Goal: Transaction & Acquisition: Purchase product/service

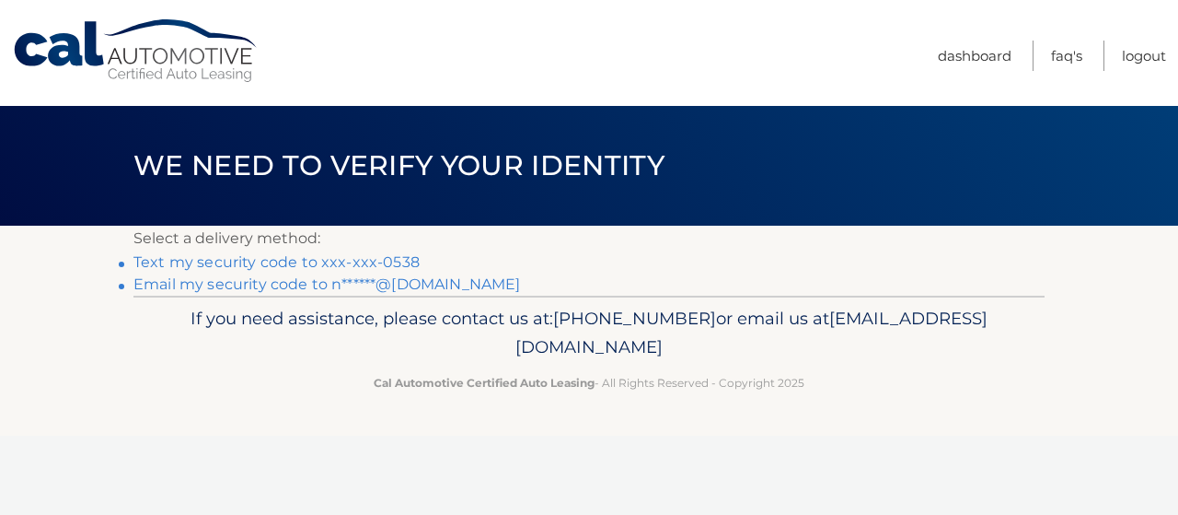
click at [261, 257] on link "Text my security code to xxx-xxx-0538" at bounding box center [276, 261] width 286 height 17
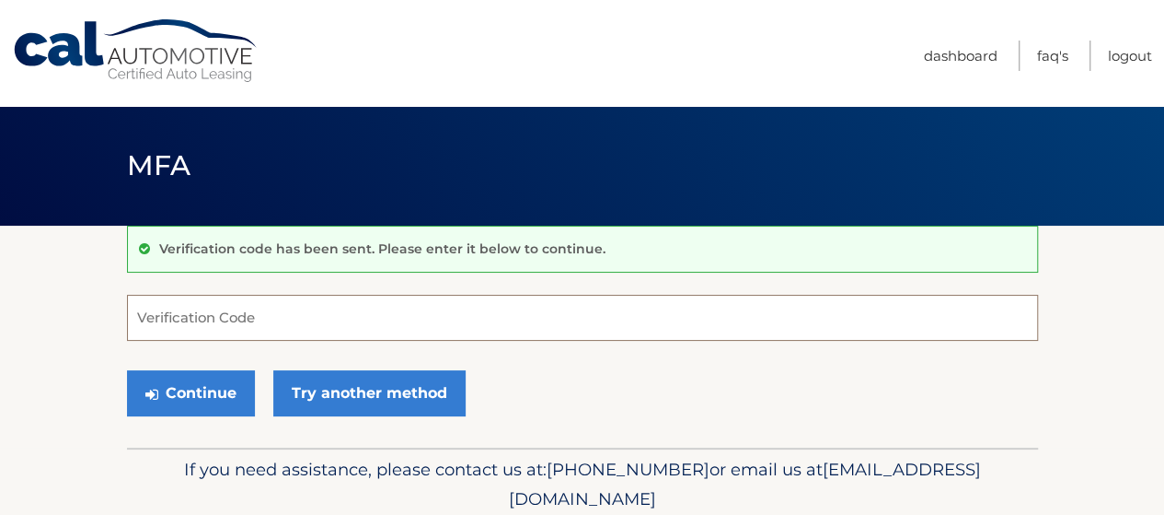
click at [272, 318] on input "Verification Code" at bounding box center [582, 318] width 911 height 46
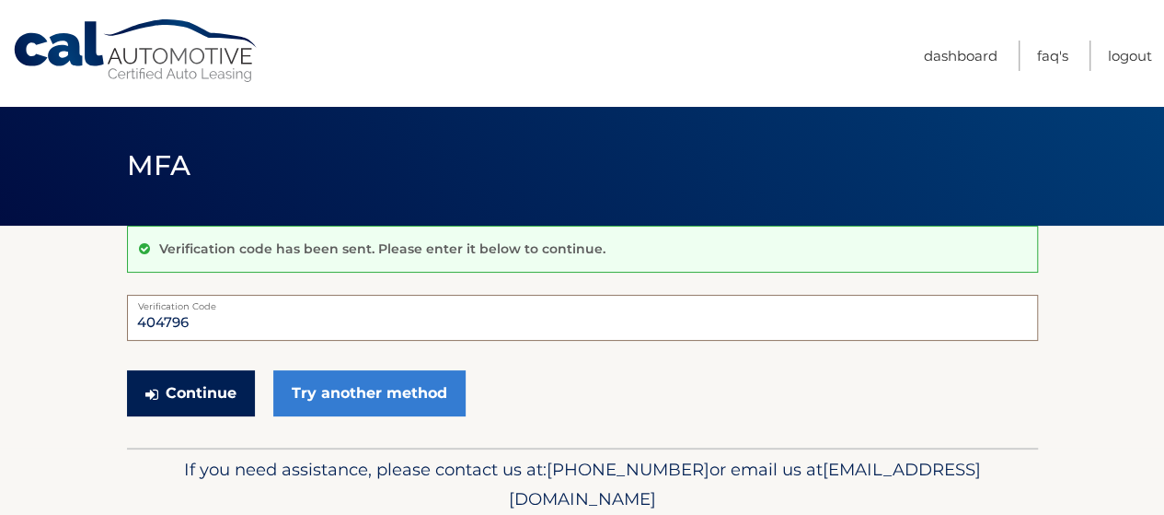
type input "404796"
click at [203, 401] on button "Continue" at bounding box center [191, 393] width 128 height 46
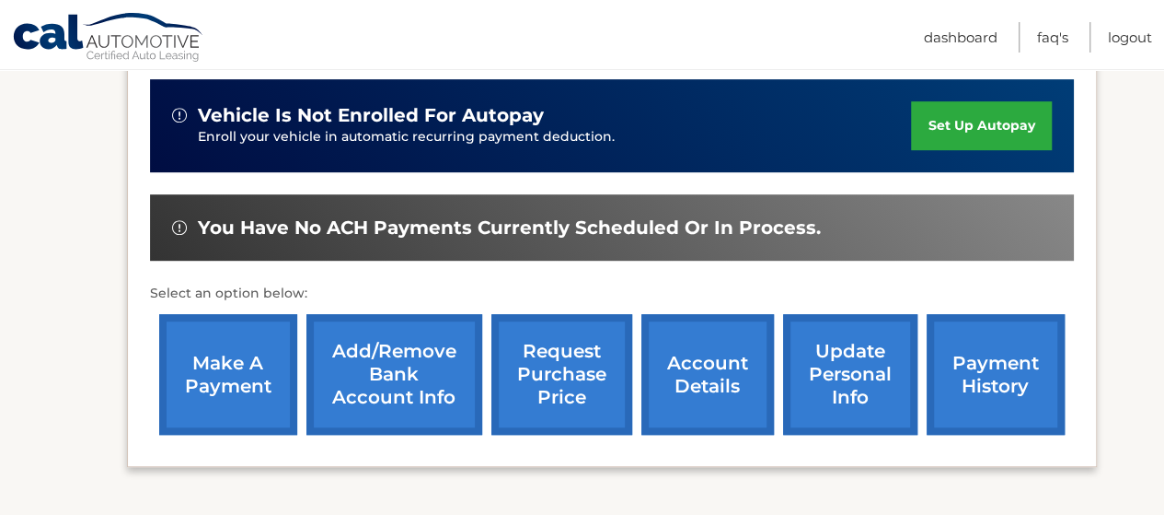
scroll to position [460, 0]
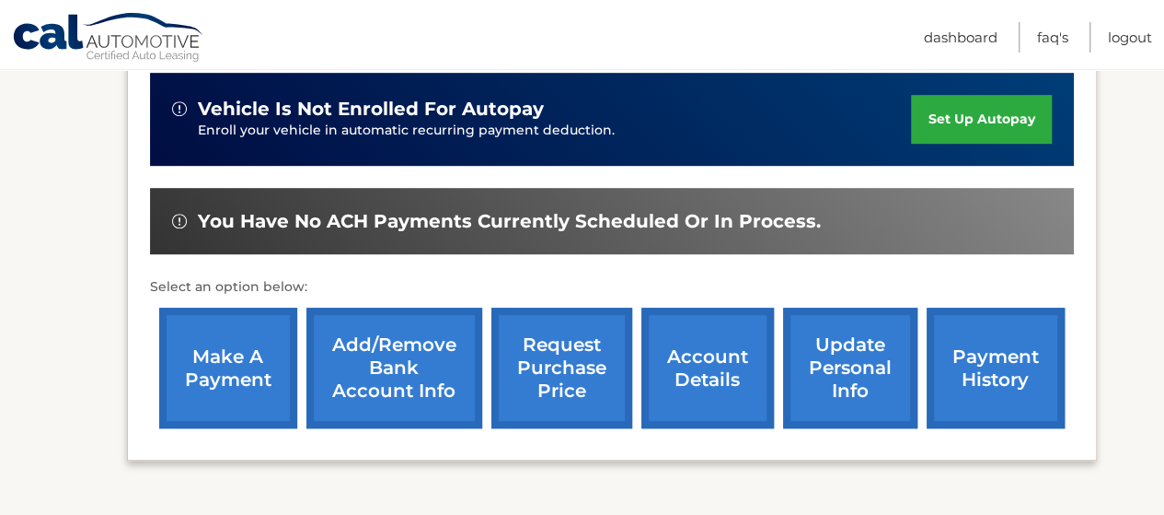
click at [215, 375] on link "make a payment" at bounding box center [228, 367] width 138 height 121
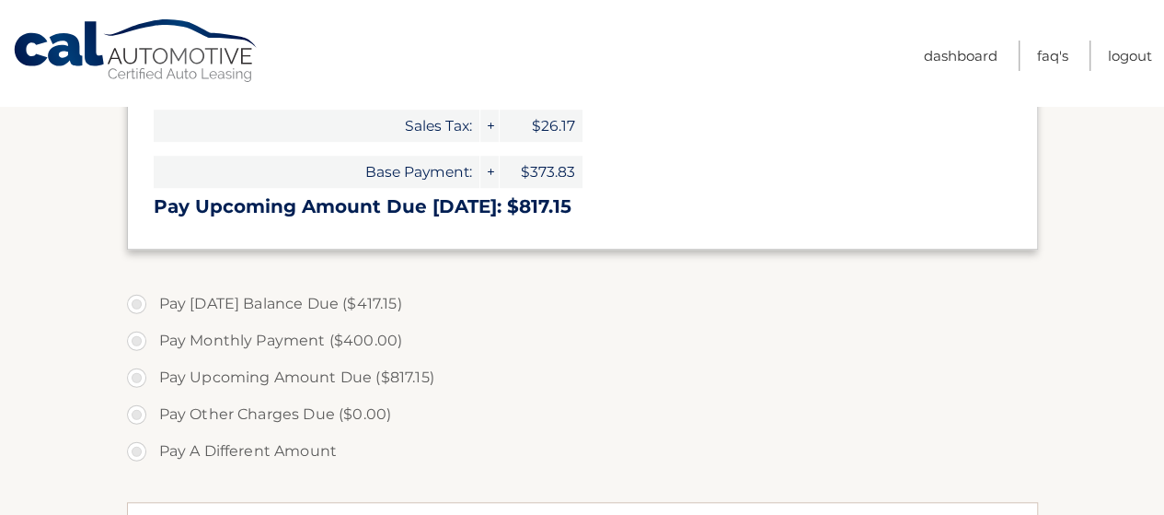
scroll to position [552, 0]
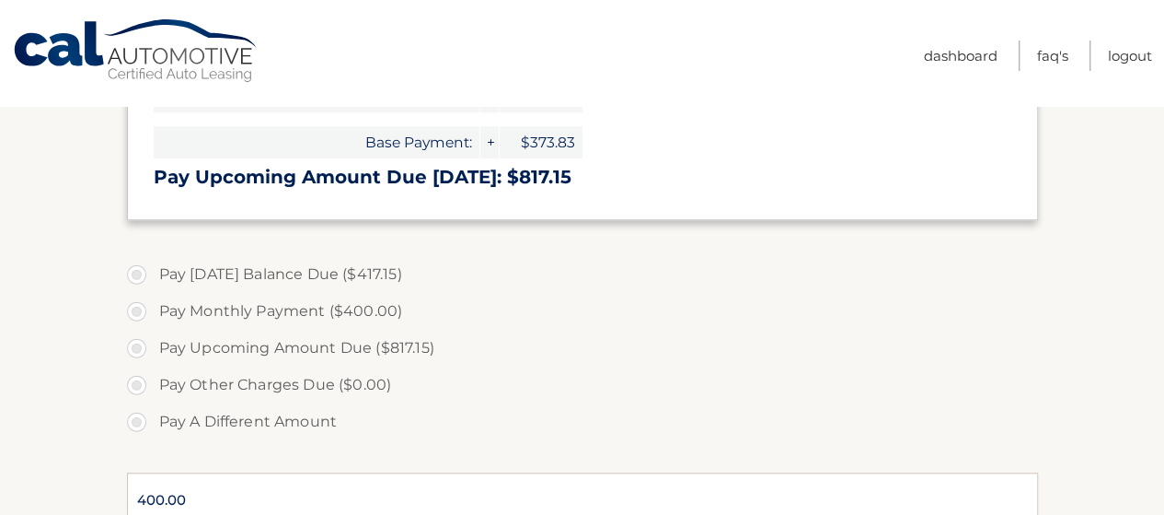
click at [161, 272] on label "Pay [DATE] Balance Due ($417.15)" at bounding box center [582, 274] width 911 height 37
click at [153, 272] on input "Pay [DATE] Balance Due ($417.15)" at bounding box center [143, 270] width 18 height 29
radio input "true"
type input "817.15"
select select "ZDk2ZTNlNDUtOTI3ZC00MmIzLTg0MWYtZDE5MjE0ZDdhYzQx"
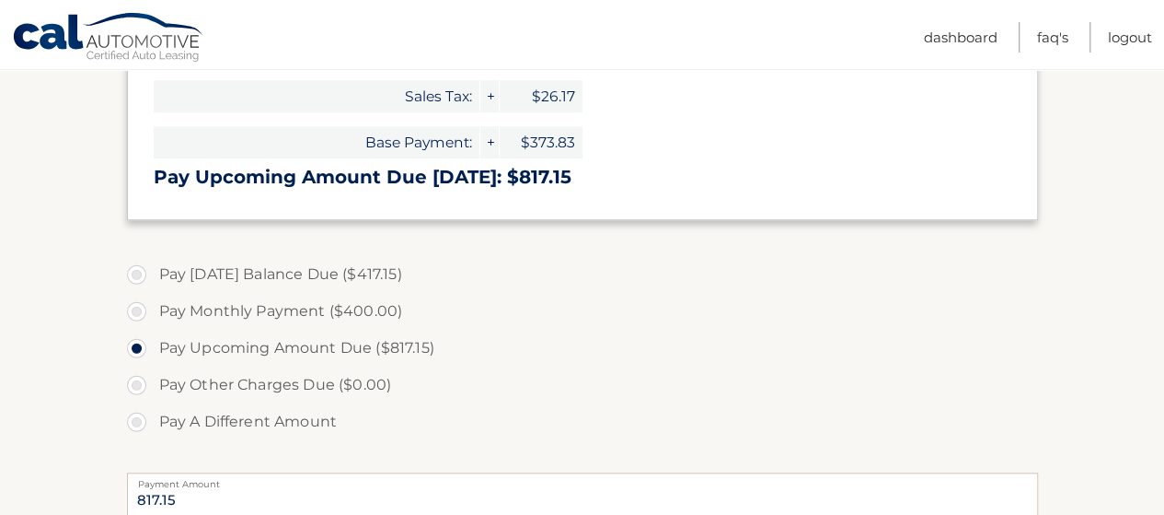
click at [144, 273] on label "Pay [DATE] Balance Due ($417.15)" at bounding box center [582, 274] width 911 height 37
click at [144, 273] on input "Pay [DATE] Balance Due ($417.15)" at bounding box center [143, 270] width 18 height 29
radio input "true"
type input "417.15"
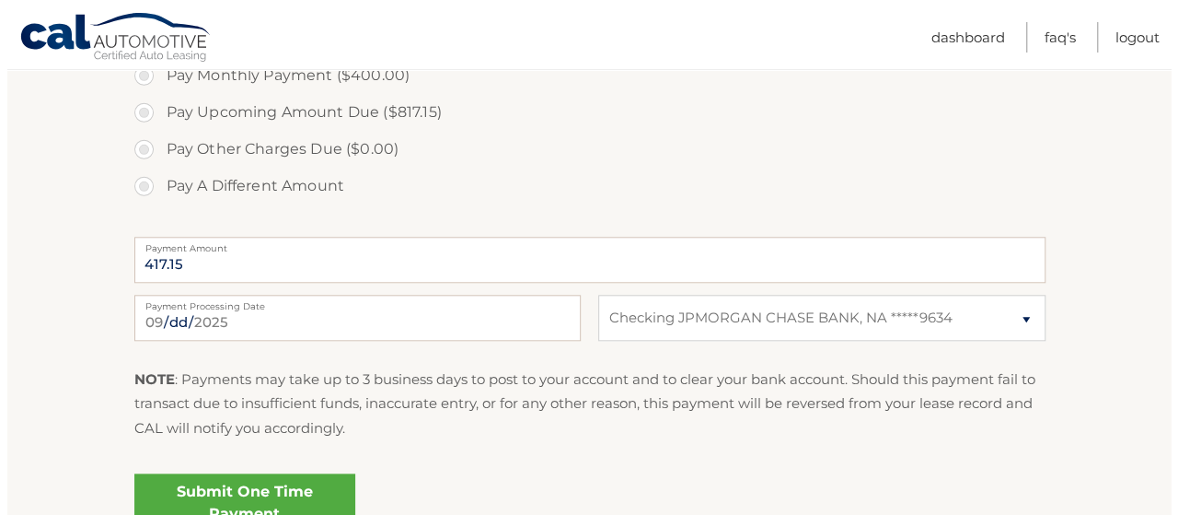
scroll to position [828, 0]
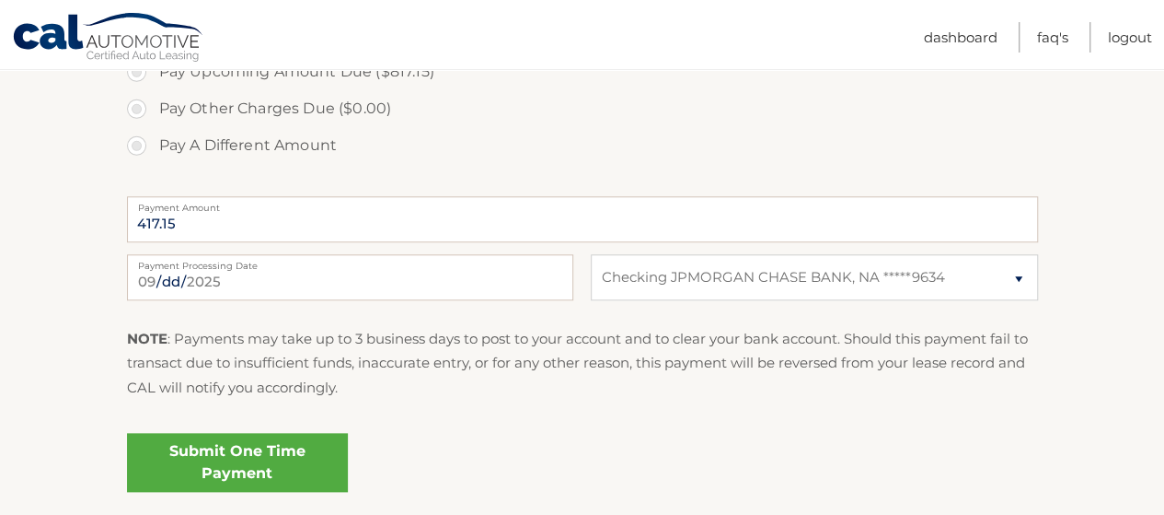
click at [289, 464] on link "Submit One Time Payment" at bounding box center [237, 462] width 221 height 59
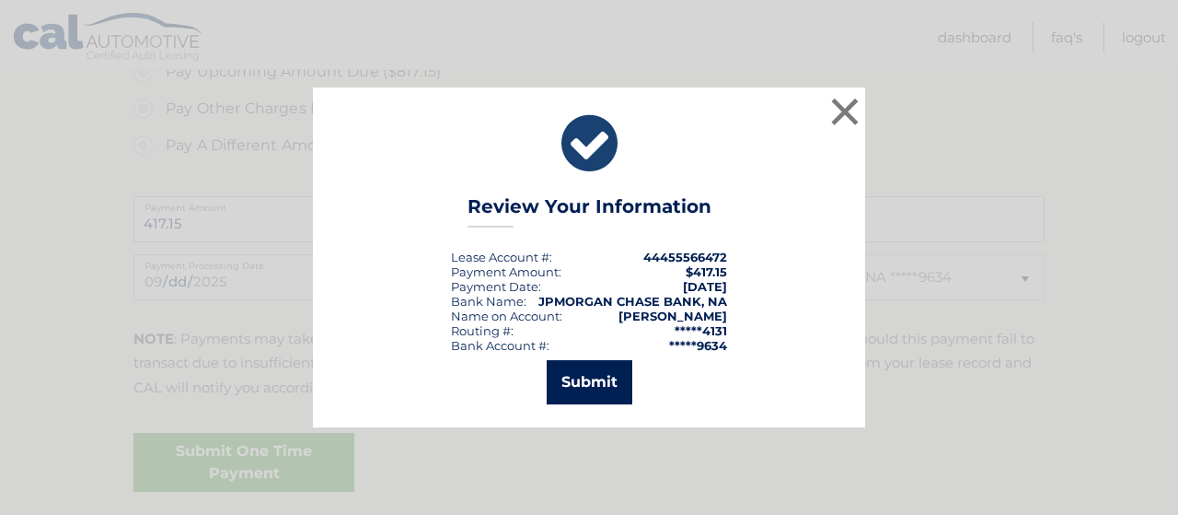
click at [604, 377] on button "Submit" at bounding box center [590, 382] width 86 height 44
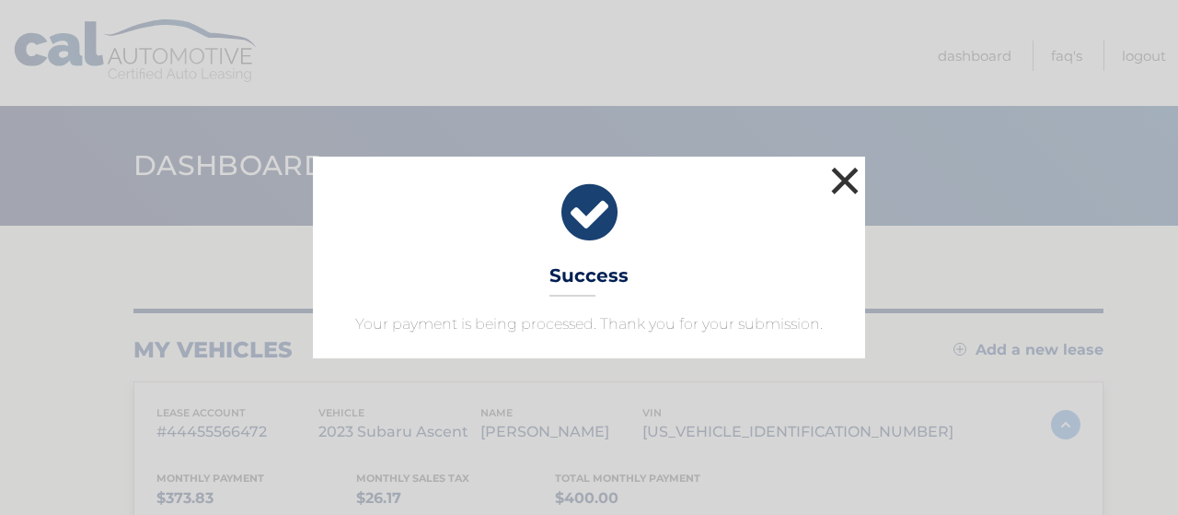
click at [839, 183] on button "×" at bounding box center [845, 180] width 37 height 37
